Goal: Communication & Community: Participate in discussion

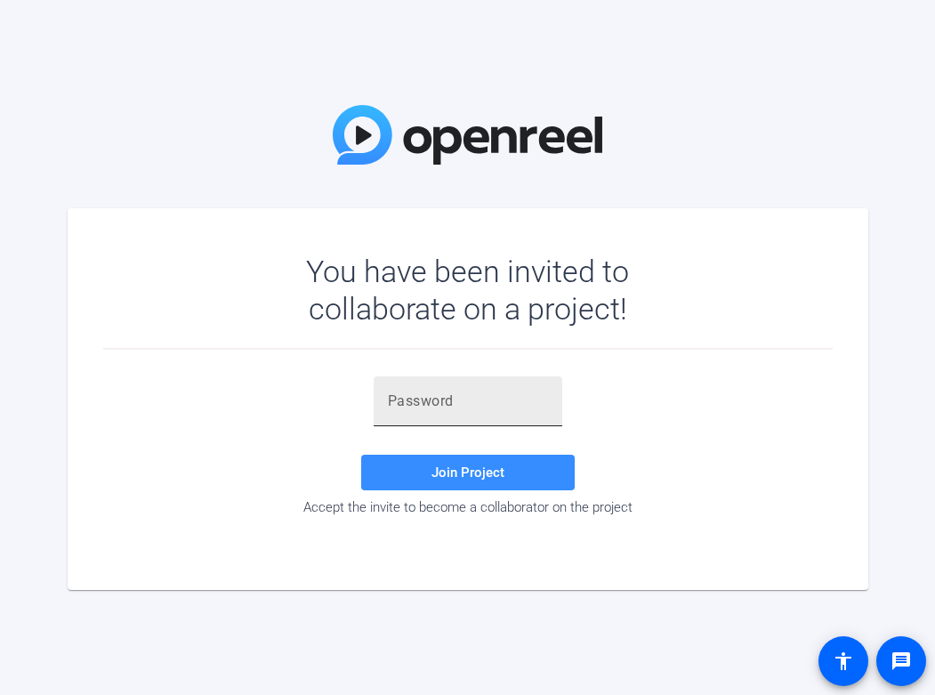
click at [446, 410] on input "text" at bounding box center [468, 400] width 160 height 21
paste input "0Zpe64"
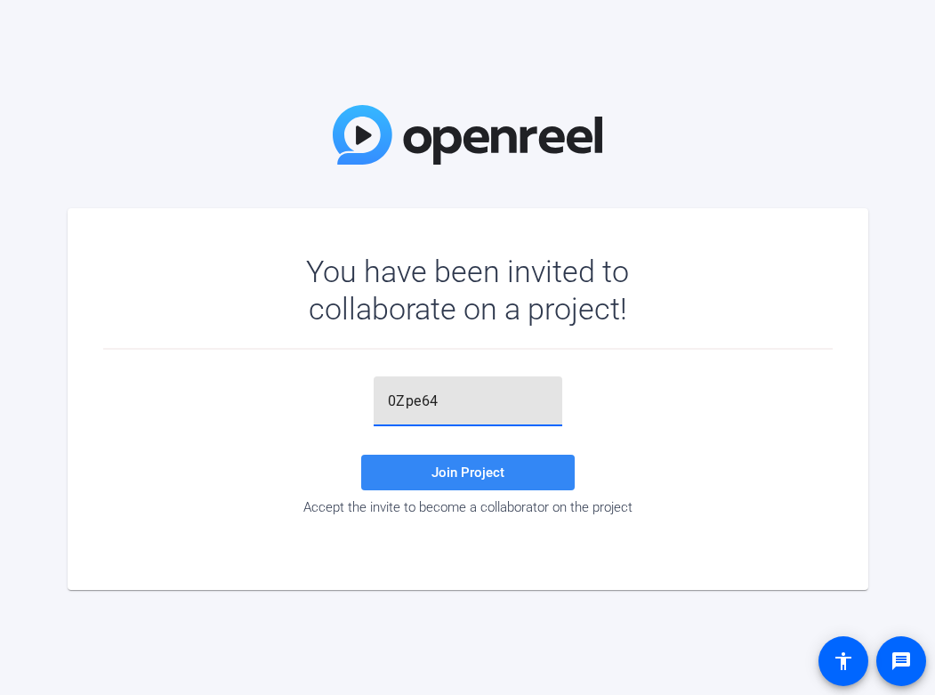
type input "0Zpe64"
click at [438, 475] on span "Join Project" at bounding box center [467, 472] width 73 height 16
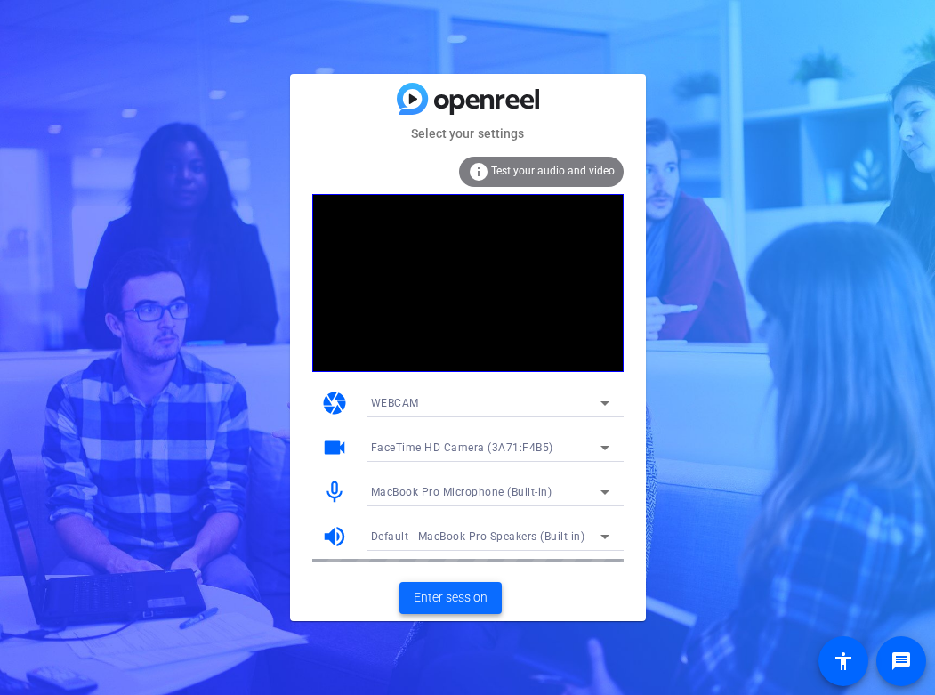
click at [476, 602] on span "Enter session" at bounding box center [451, 597] width 74 height 19
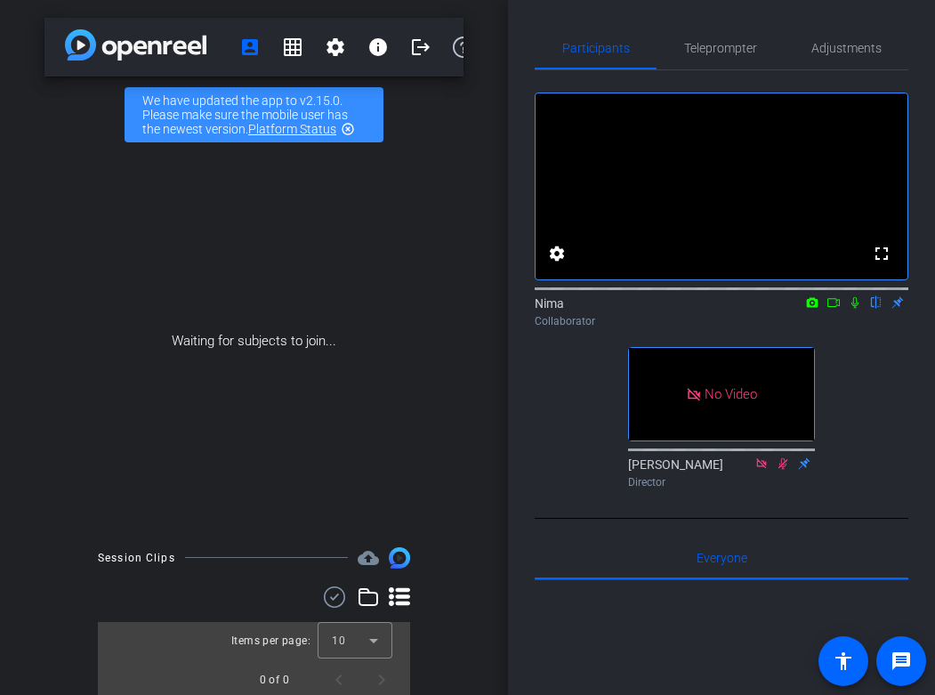
click at [833, 309] on icon at bounding box center [833, 302] width 14 height 12
click at [854, 307] on icon at bounding box center [854, 302] width 10 height 10
click at [855, 309] on icon at bounding box center [855, 302] width 14 height 12
click at [855, 309] on icon at bounding box center [855, 303] width 10 height 12
click at [835, 309] on icon at bounding box center [833, 302] width 14 height 12
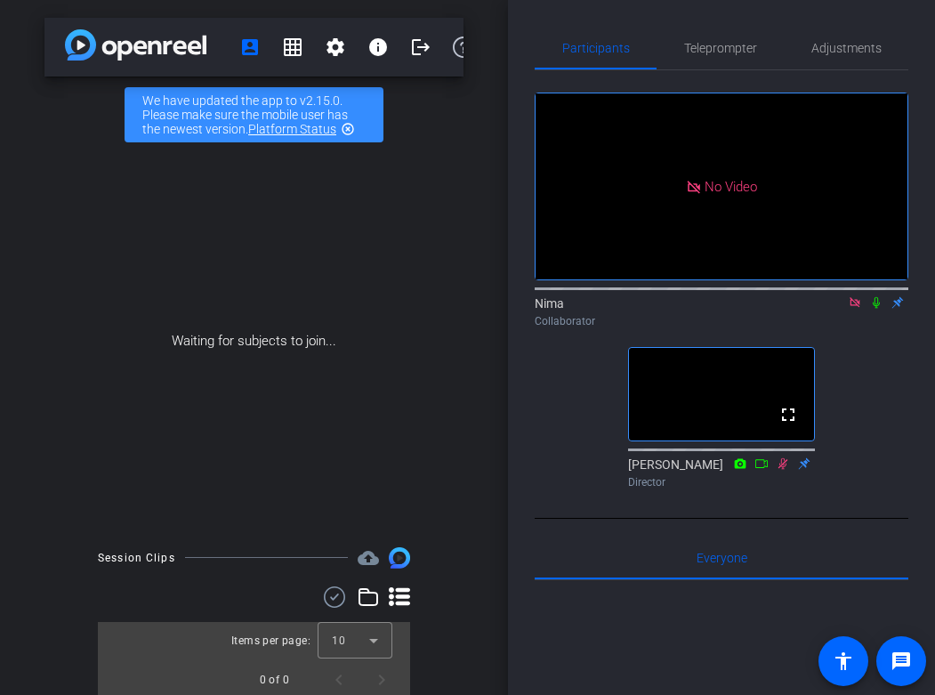
click at [875, 309] on icon at bounding box center [875, 303] width 7 height 12
click at [852, 309] on icon at bounding box center [855, 302] width 14 height 12
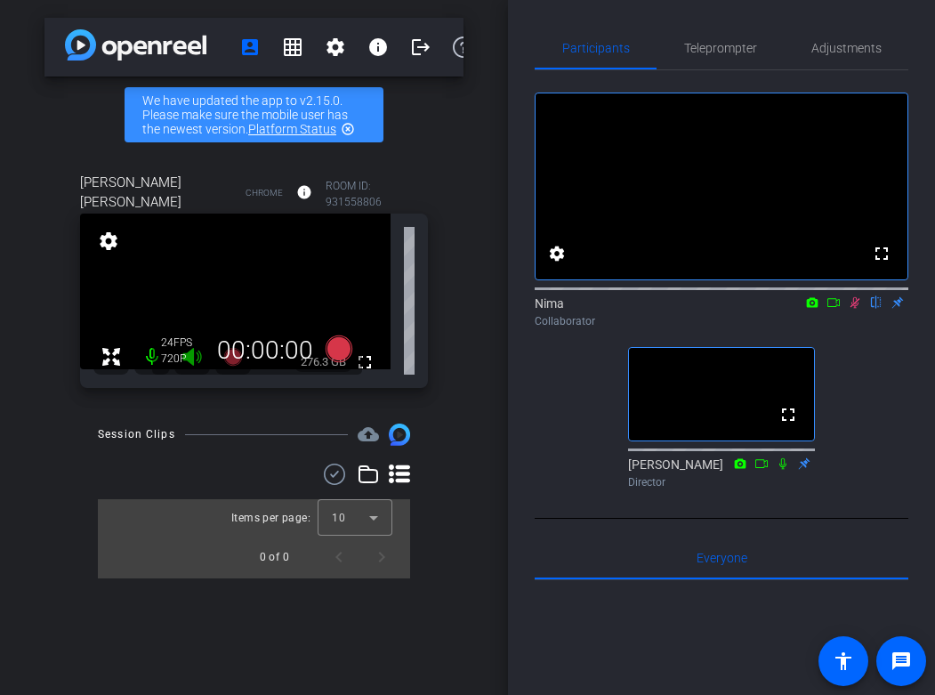
click at [836, 307] on icon at bounding box center [833, 302] width 12 height 9
click at [857, 307] on icon at bounding box center [854, 302] width 10 height 10
click at [855, 309] on icon at bounding box center [855, 302] width 14 height 12
click at [837, 309] on icon at bounding box center [833, 302] width 14 height 12
click at [877, 309] on icon at bounding box center [875, 303] width 7 height 12
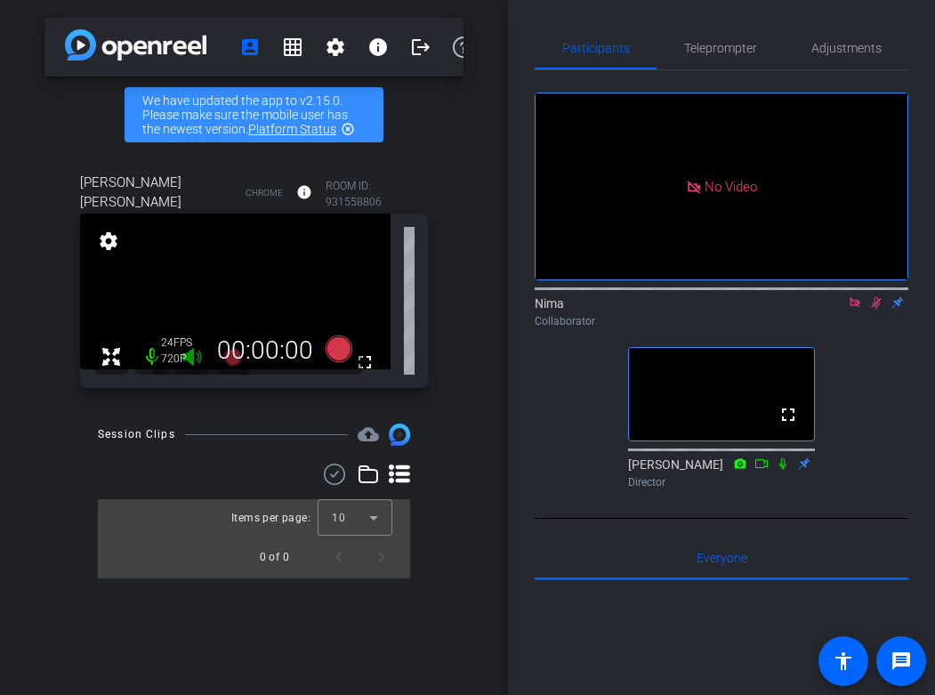
click at [878, 309] on icon at bounding box center [876, 302] width 14 height 12
click at [857, 307] on icon at bounding box center [854, 302] width 10 height 10
click at [856, 309] on icon at bounding box center [854, 303] width 7 height 12
click at [832, 309] on icon at bounding box center [833, 302] width 14 height 12
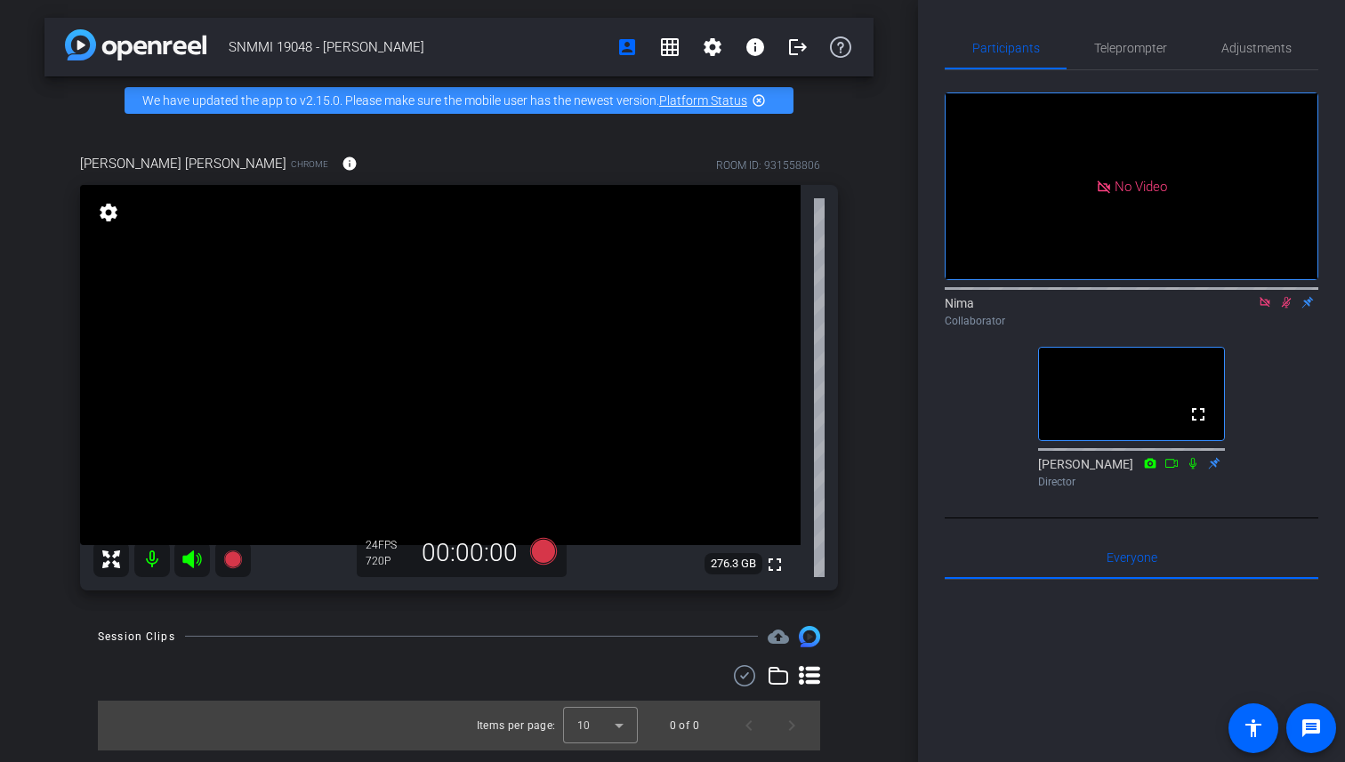
click at [934, 309] on icon at bounding box center [1264, 302] width 14 height 12
click at [934, 307] on icon at bounding box center [1243, 302] width 12 height 9
click at [934, 327] on div "Nima Collaborator" at bounding box center [1131, 311] width 374 height 35
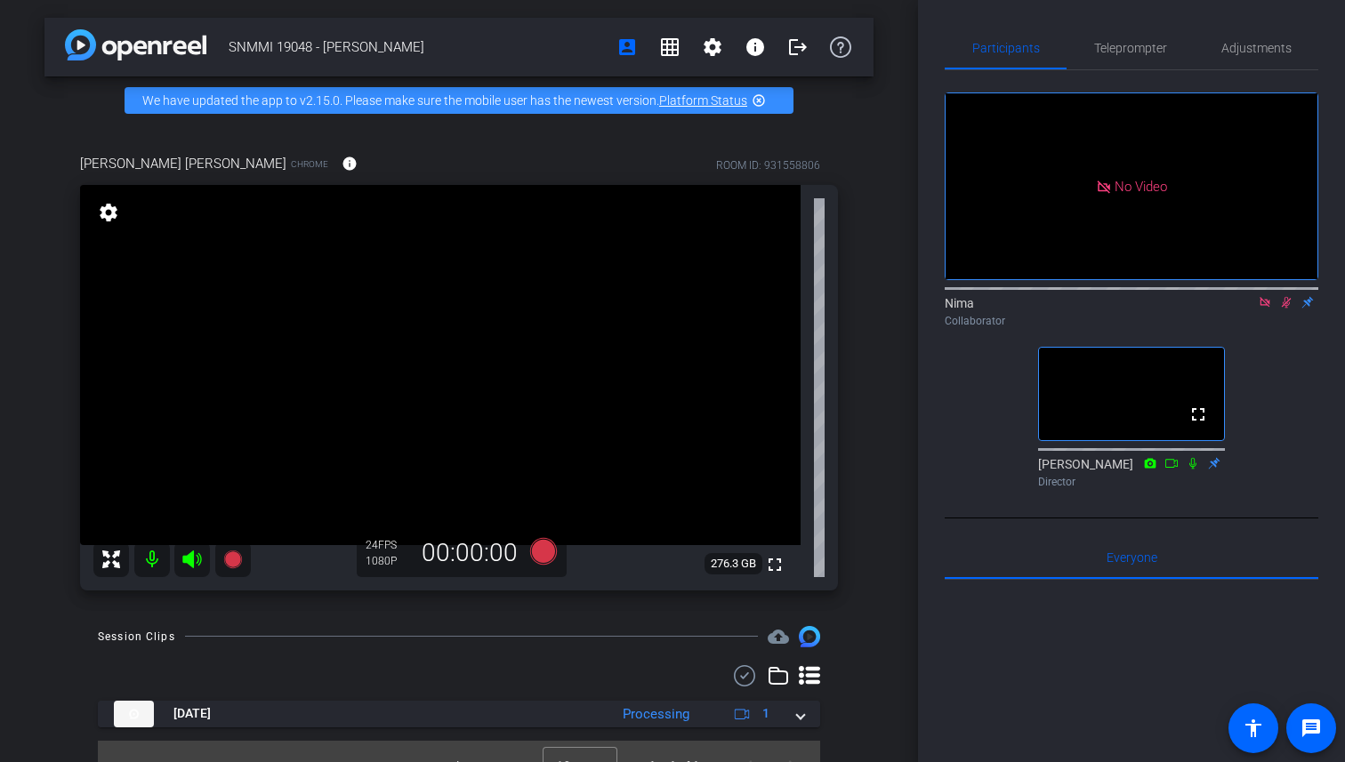
click at [934, 329] on div "Nima Collaborator" at bounding box center [1131, 311] width 374 height 35
click at [934, 309] on icon at bounding box center [1264, 302] width 14 height 12
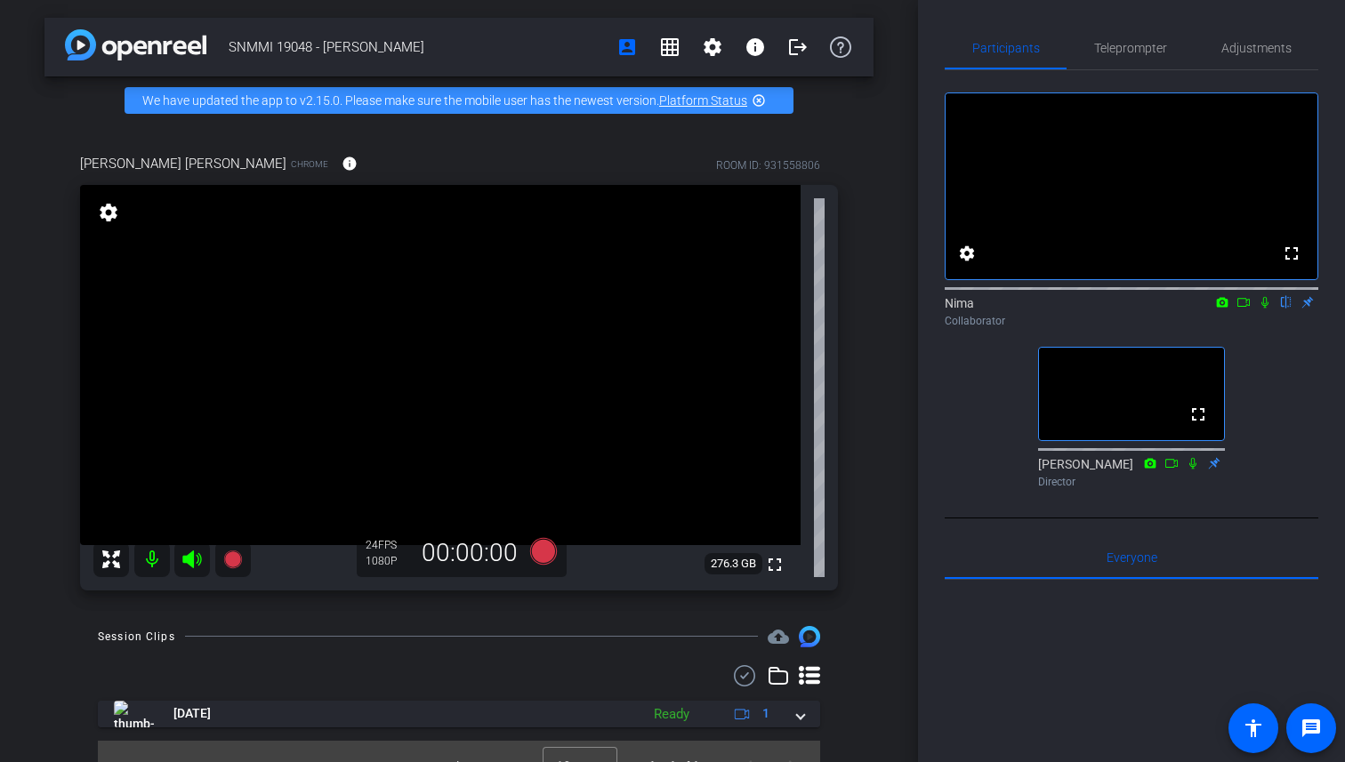
click at [934, 309] on icon at bounding box center [1264, 303] width 7 height 12
click at [934, 309] on icon at bounding box center [1265, 303] width 10 height 12
click at [934, 309] on icon at bounding box center [1264, 303] width 7 height 12
click at [934, 309] on icon at bounding box center [1264, 302] width 14 height 12
